Goal: Transaction & Acquisition: Purchase product/service

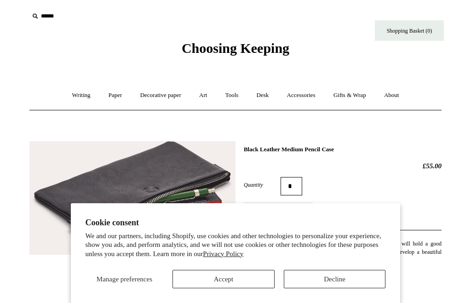
click at [256, 277] on button "Accept" at bounding box center [224, 279] width 102 height 18
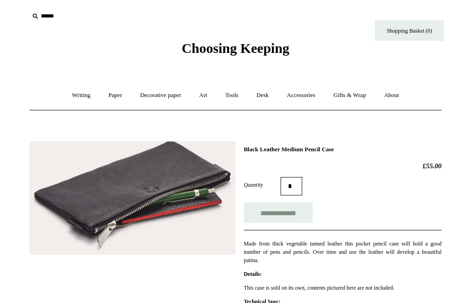
click at [306, 96] on link "Accessories +" at bounding box center [301, 95] width 45 height 24
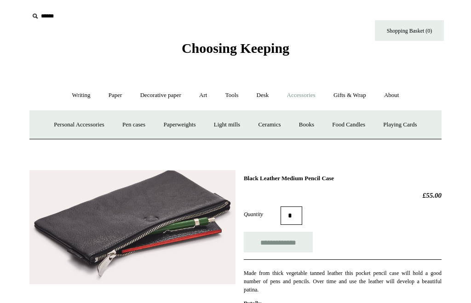
click at [131, 127] on link "Pen cases" at bounding box center [134, 125] width 40 height 24
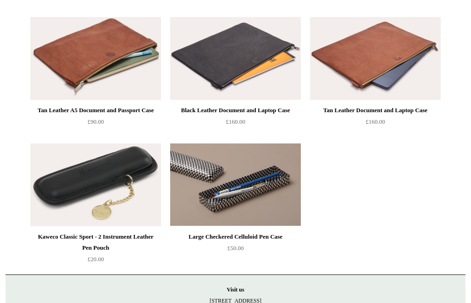
scroll to position [988, 0]
click at [54, 173] on img at bounding box center [95, 185] width 131 height 83
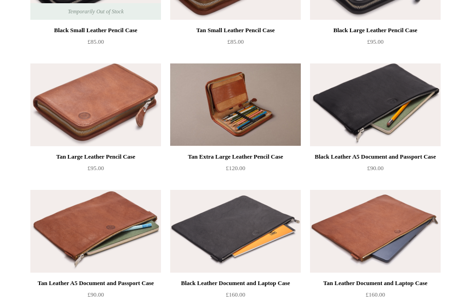
scroll to position [818, 0]
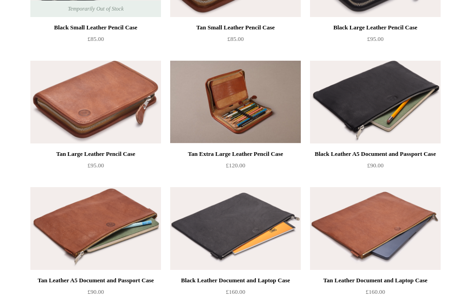
click at [59, 95] on img at bounding box center [95, 102] width 131 height 83
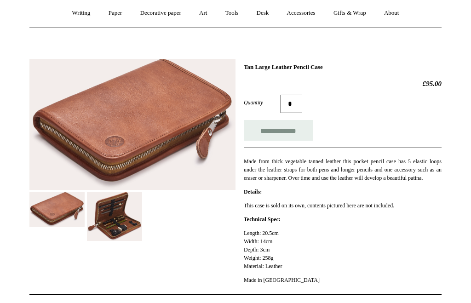
scroll to position [96, 0]
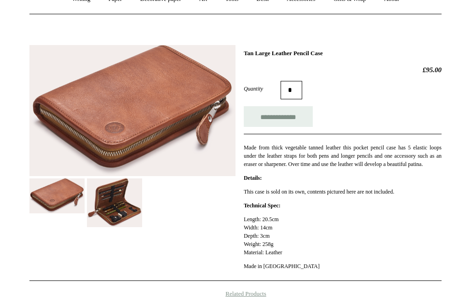
click at [121, 205] on img at bounding box center [114, 203] width 55 height 49
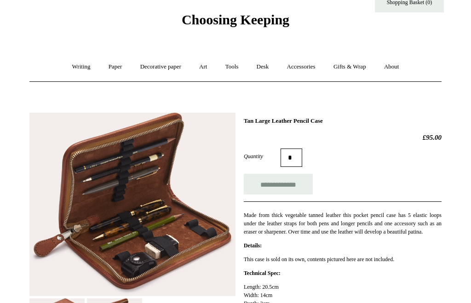
scroll to position [18, 0]
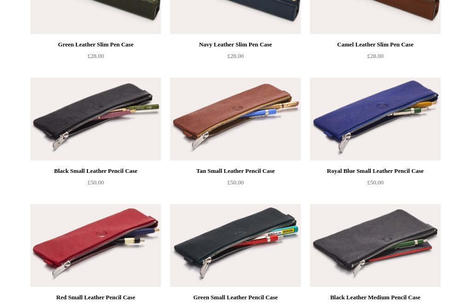
scroll to position [296, 0]
